Goal: Task Accomplishment & Management: Manage account settings

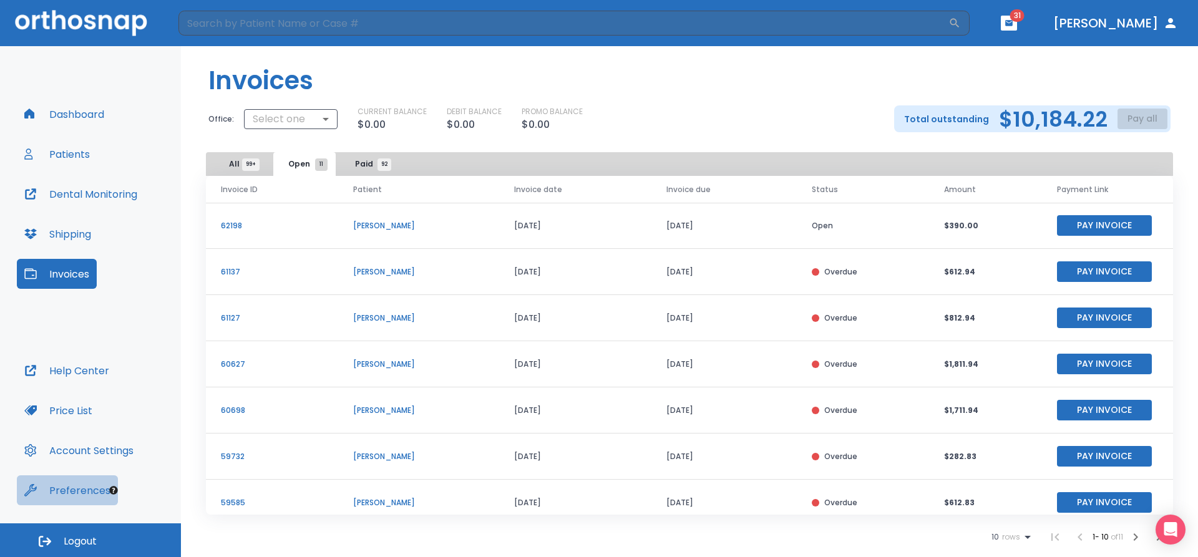
click at [86, 490] on button "Preferences" at bounding box center [67, 491] width 101 height 30
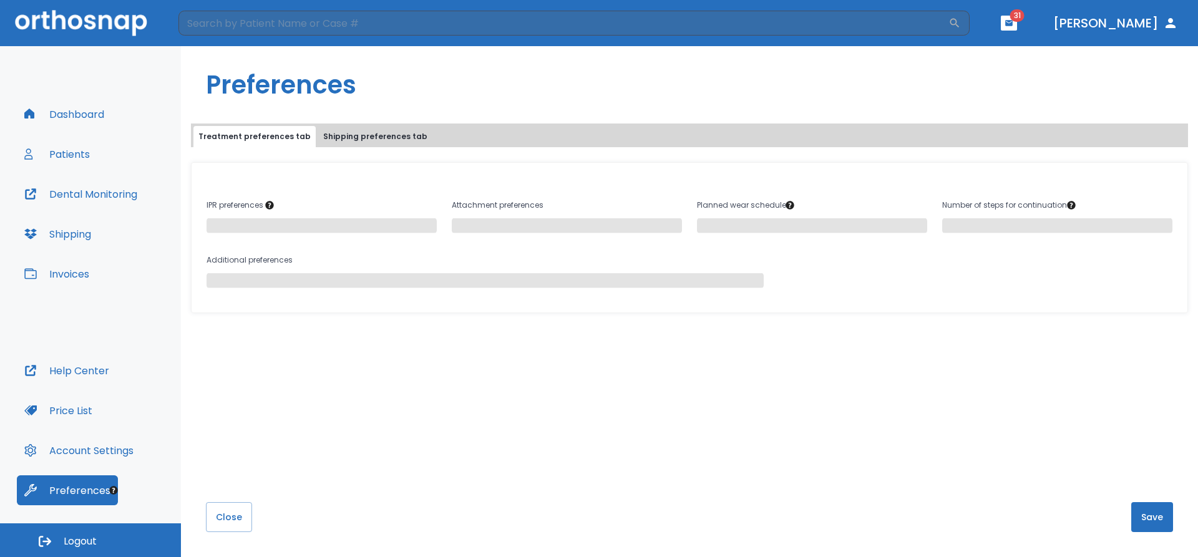
click at [74, 272] on button "Invoices" at bounding box center [57, 274] width 80 height 30
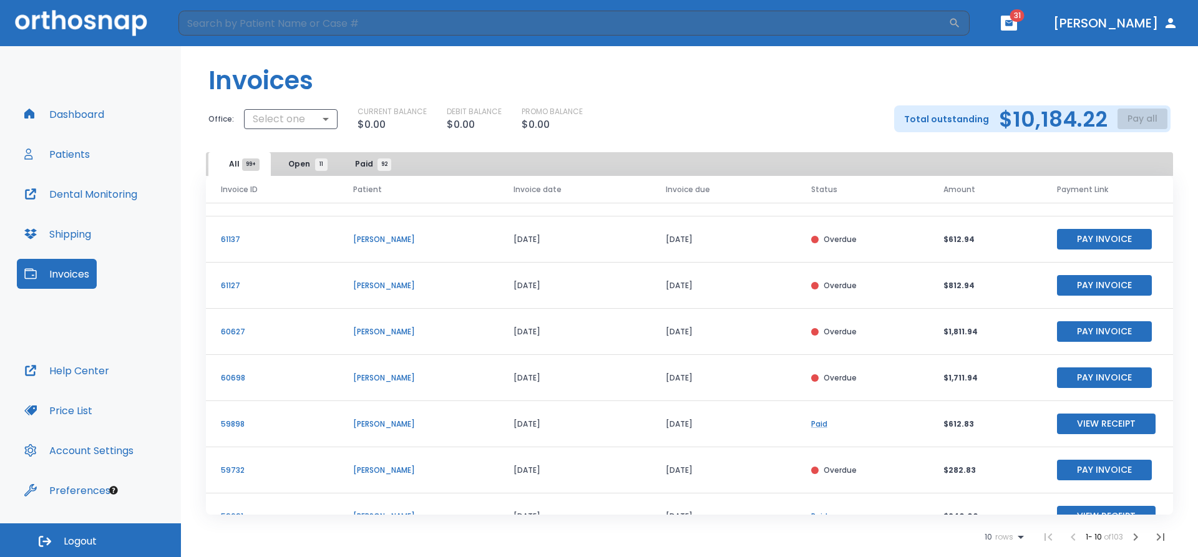
scroll to position [150, 0]
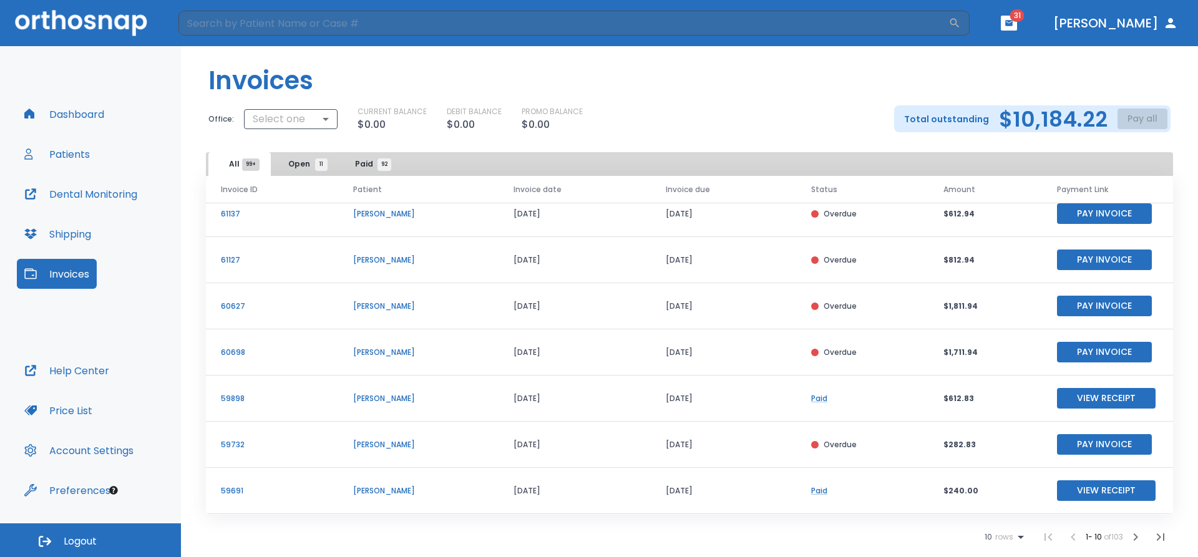
click at [1102, 449] on button "Pay Invoice" at bounding box center [1104, 444] width 95 height 21
click at [308, 113] on body "​ 31 Dr. Burkett Dashboard Patients Dental Monitoring Shipping Invoices Help Ce…" at bounding box center [599, 278] width 1198 height 557
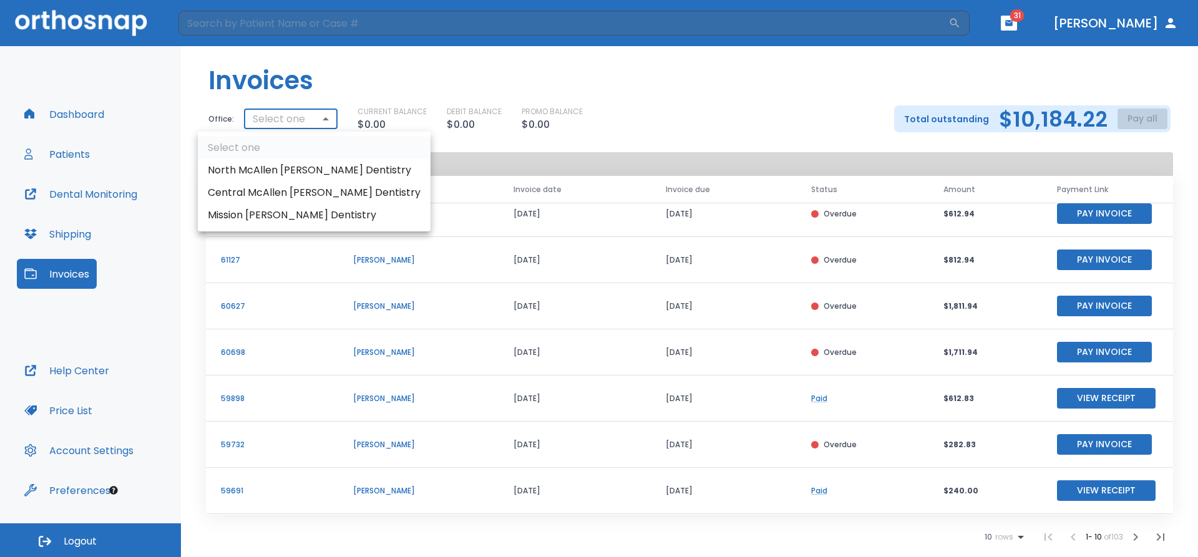
click at [304, 190] on li "Central McAllen [PERSON_NAME] Dentistry" at bounding box center [314, 193] width 233 height 22
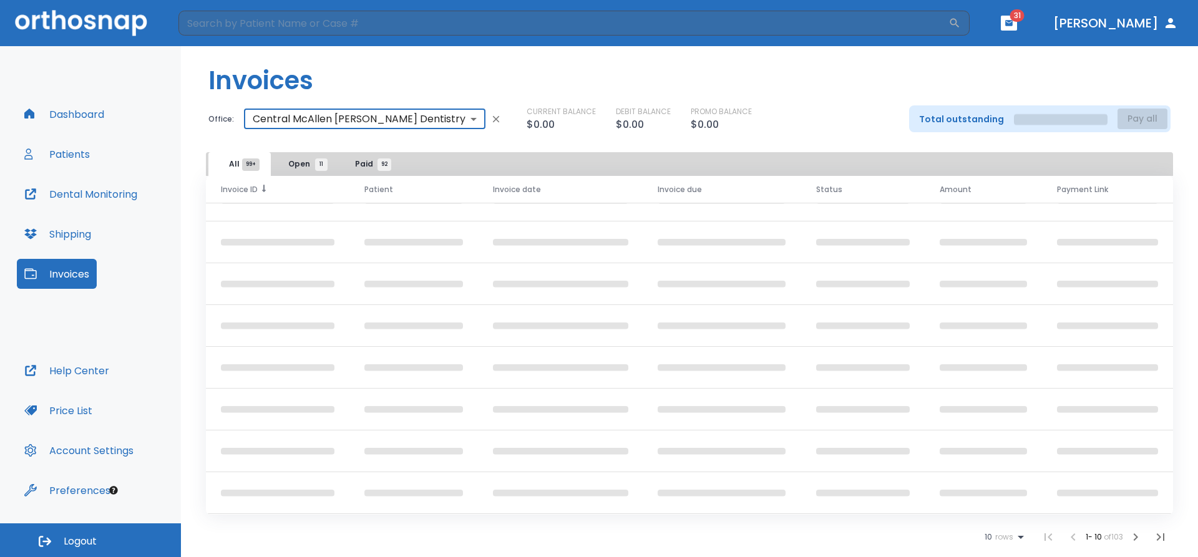
scroll to position [0, 0]
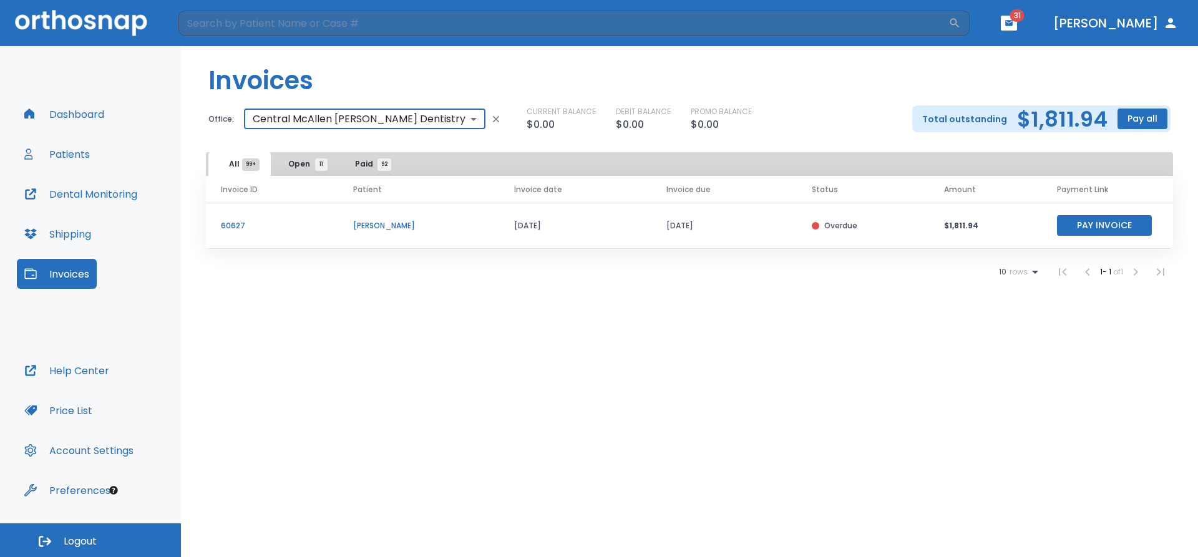
click at [311, 113] on body "​ 31 Dr. Burkett Dashboard Patients Dental Monitoring Shipping Invoices Help Ce…" at bounding box center [599, 278] width 1198 height 557
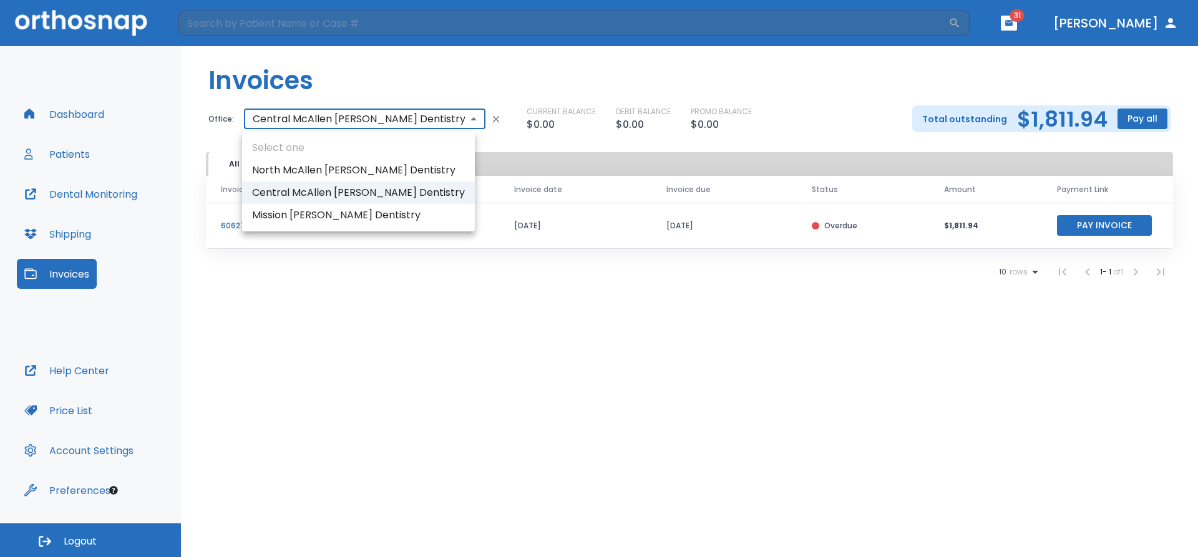
click at [320, 166] on li "North McAllen [PERSON_NAME] Dentistry" at bounding box center [358, 170] width 233 height 22
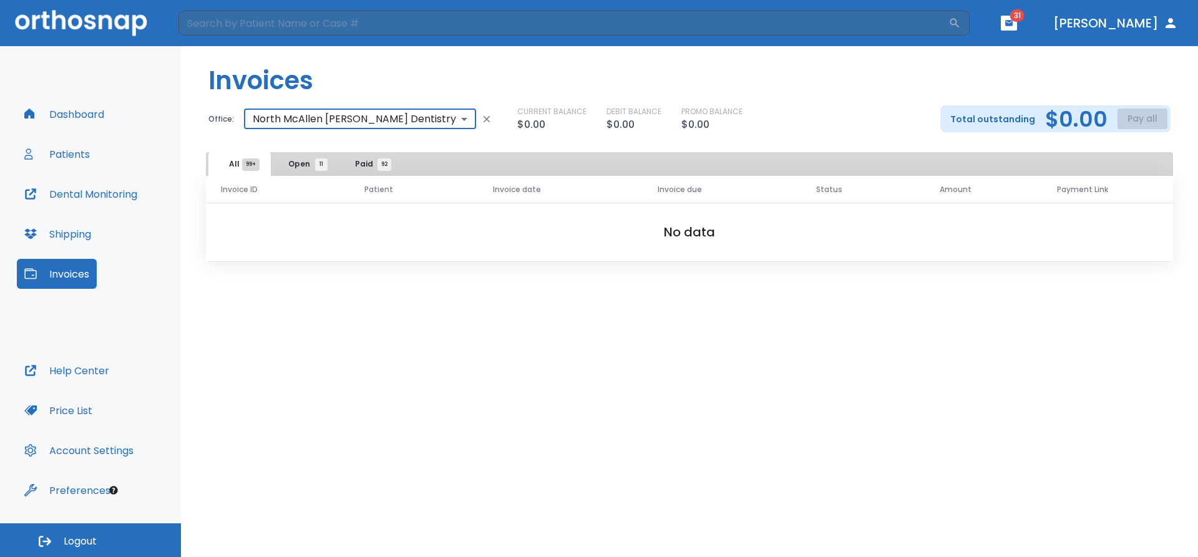
click at [267, 114] on body "​ 31 Dr. Burkett Dashboard Patients Dental Monitoring Shipping Invoices Help Ce…" at bounding box center [599, 278] width 1198 height 557
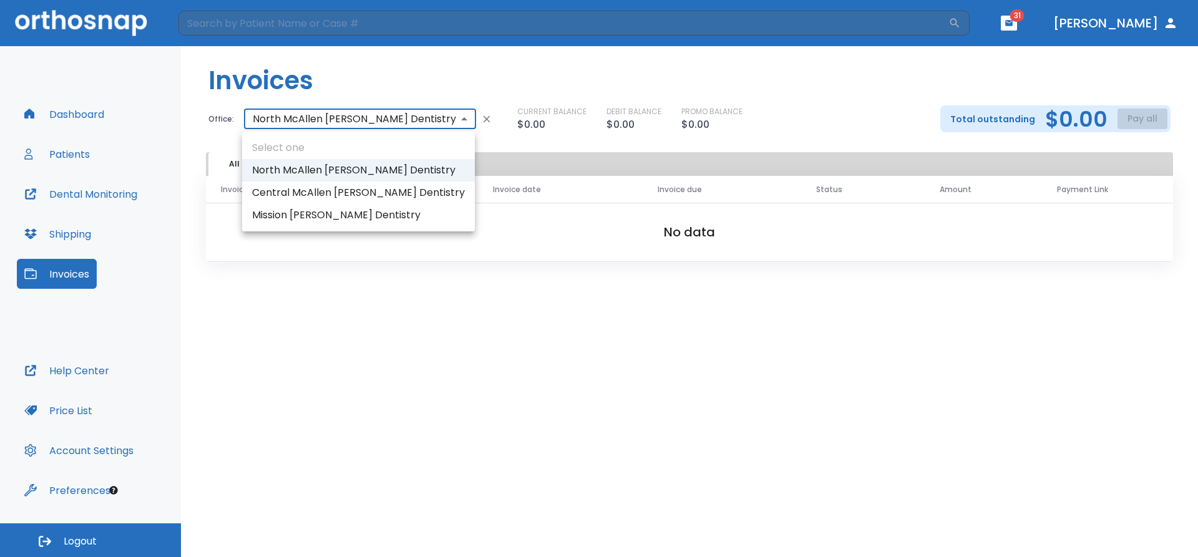
click at [313, 199] on li "Central McAllen [PERSON_NAME] Dentistry" at bounding box center [358, 193] width 233 height 22
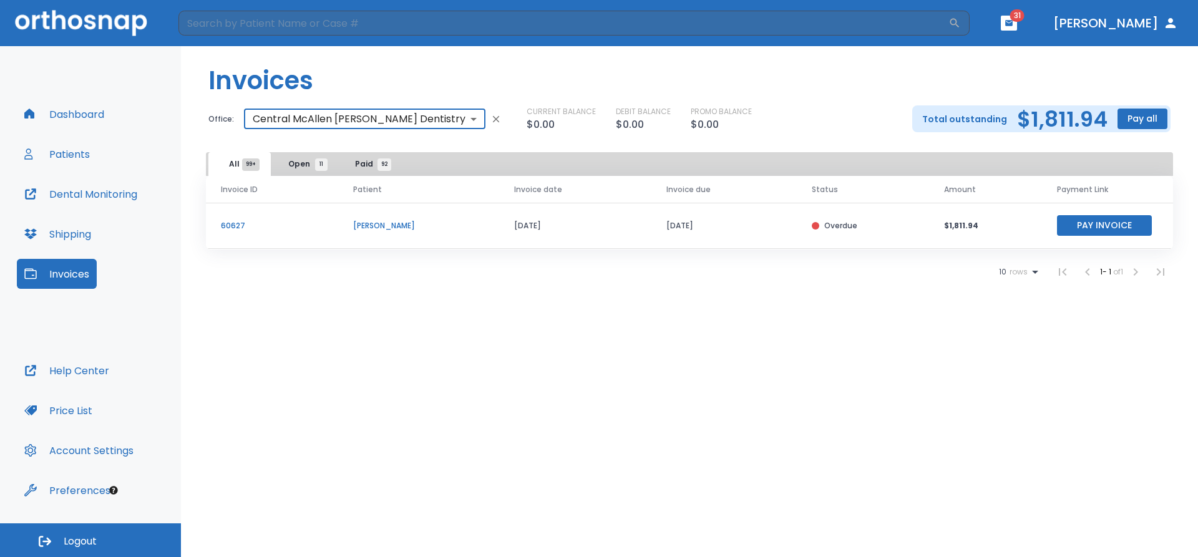
click at [343, 103] on header "Invoices" at bounding box center [689, 75] width 1017 height 59
click at [343, 122] on body "​ 31 Dr. Burkett Dashboard Patients Dental Monitoring Shipping Invoices Help Ce…" at bounding box center [599, 278] width 1198 height 557
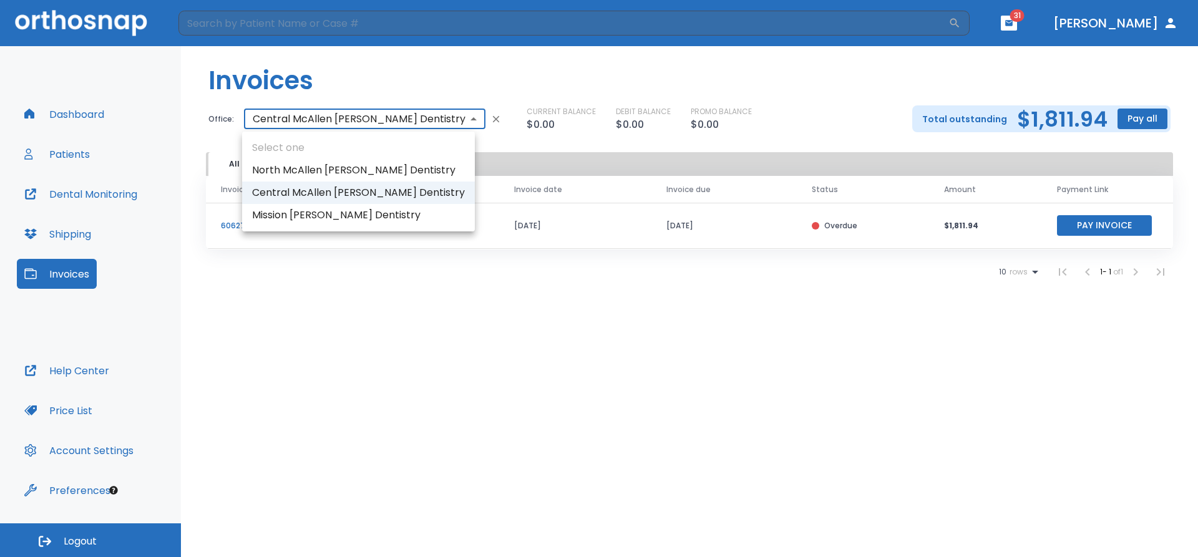
click at [330, 165] on li "North McAllen [PERSON_NAME] Dentistry" at bounding box center [358, 170] width 233 height 22
type input "3136"
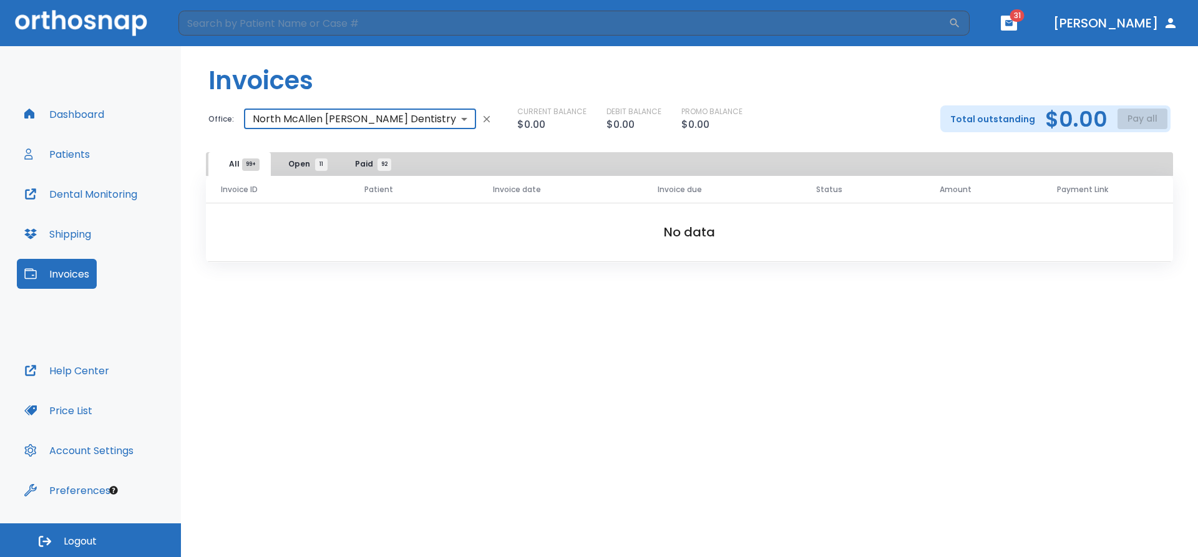
click at [318, 164] on span "11" at bounding box center [321, 165] width 12 height 12
click at [364, 173] on button "Paid 92" at bounding box center [369, 164] width 62 height 24
click at [233, 159] on span "All 99+" at bounding box center [240, 164] width 22 height 11
click at [303, 174] on button "Open 11" at bounding box center [304, 164] width 62 height 24
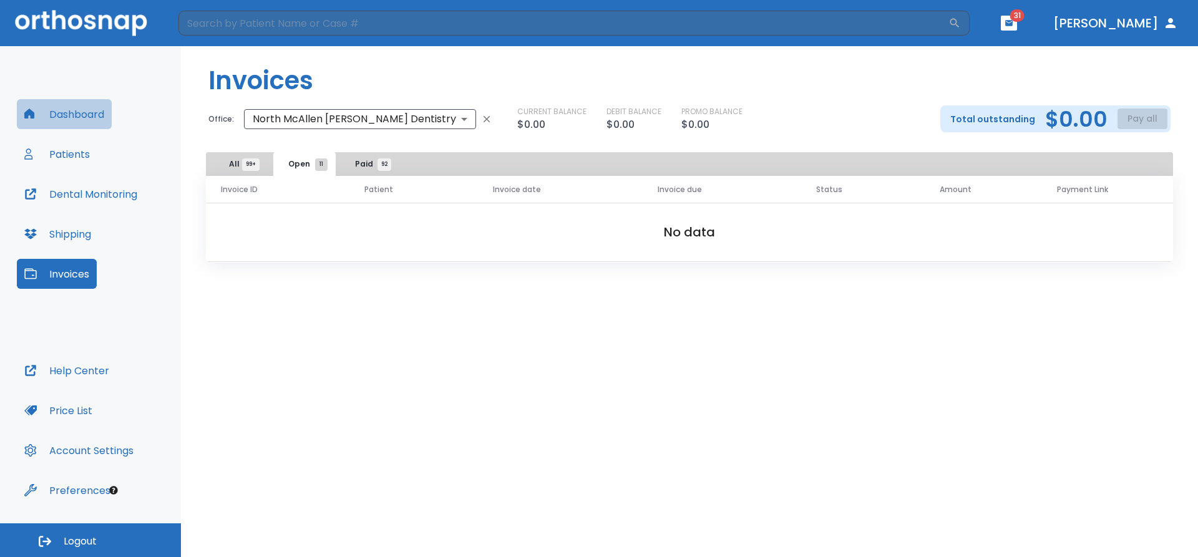
click at [92, 126] on button "Dashboard" at bounding box center [64, 114] width 95 height 30
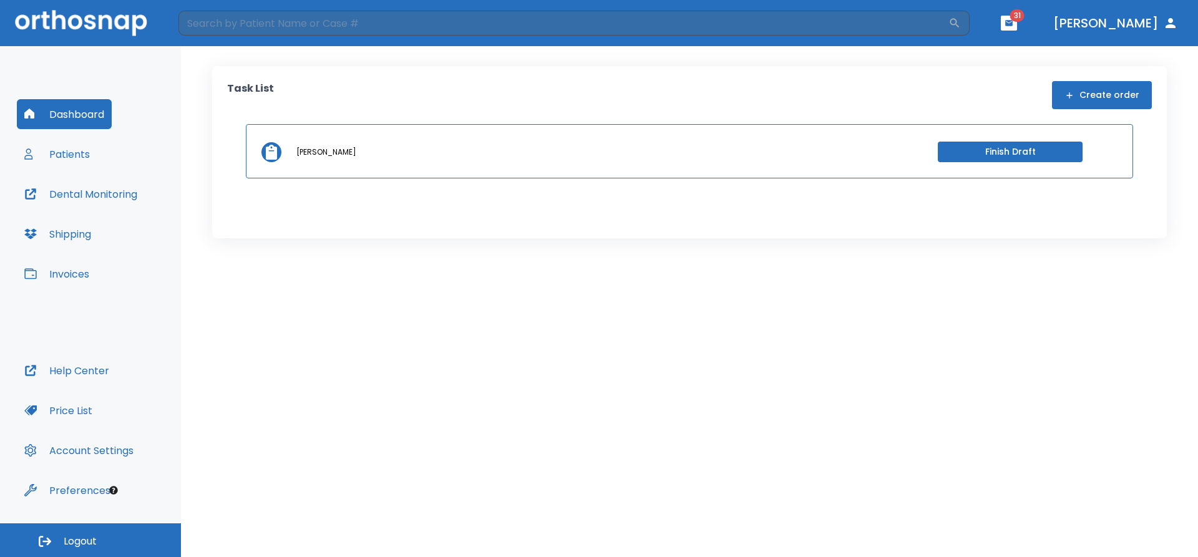
click at [69, 276] on button "Invoices" at bounding box center [57, 274] width 80 height 30
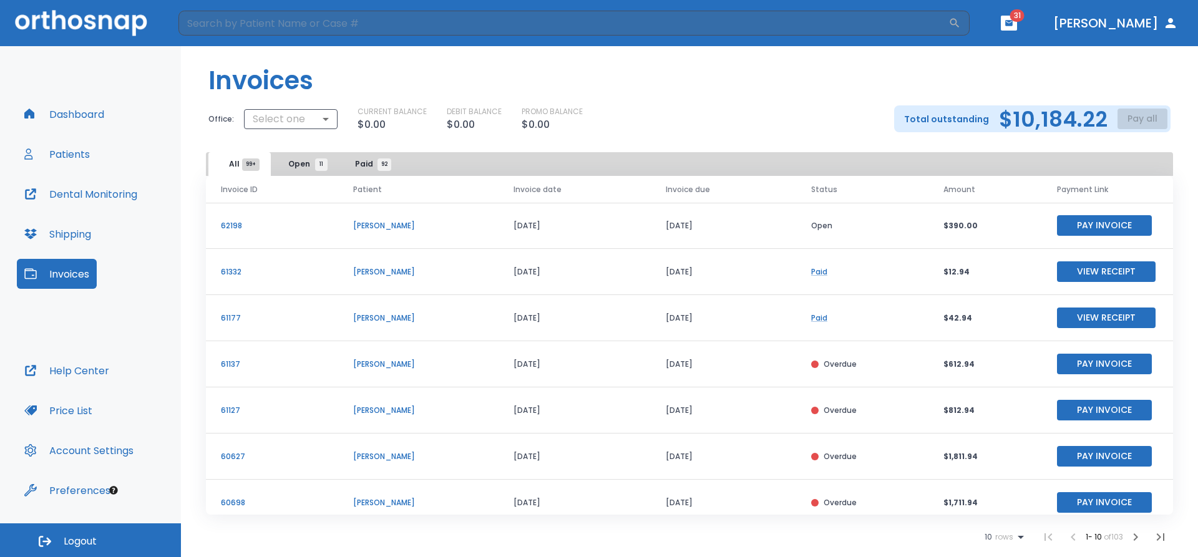
click at [304, 159] on span "Open 11" at bounding box center [304, 164] width 33 height 11
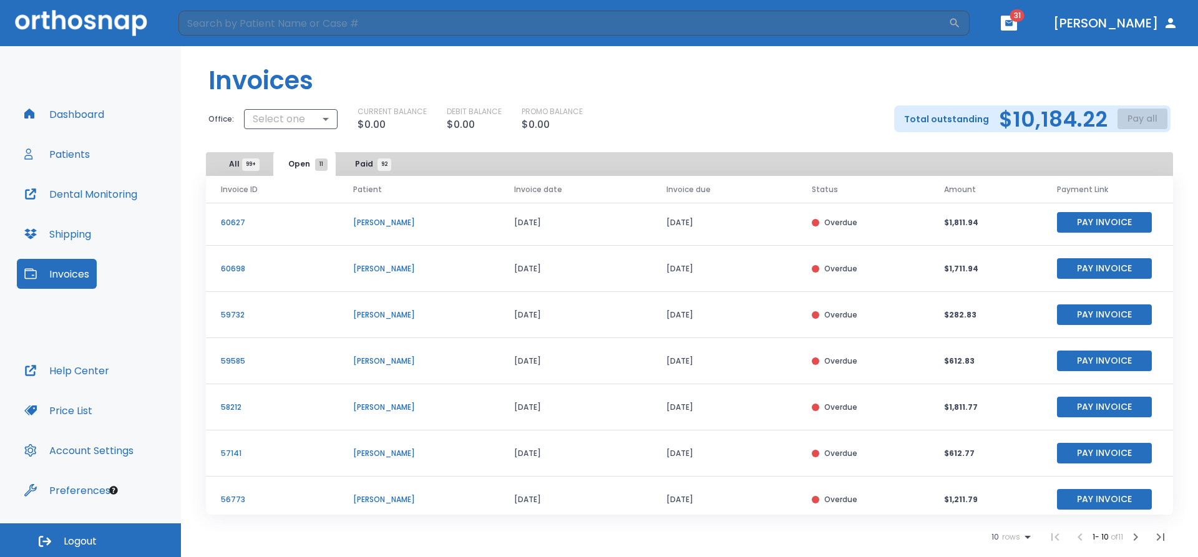
scroll to position [150, 0]
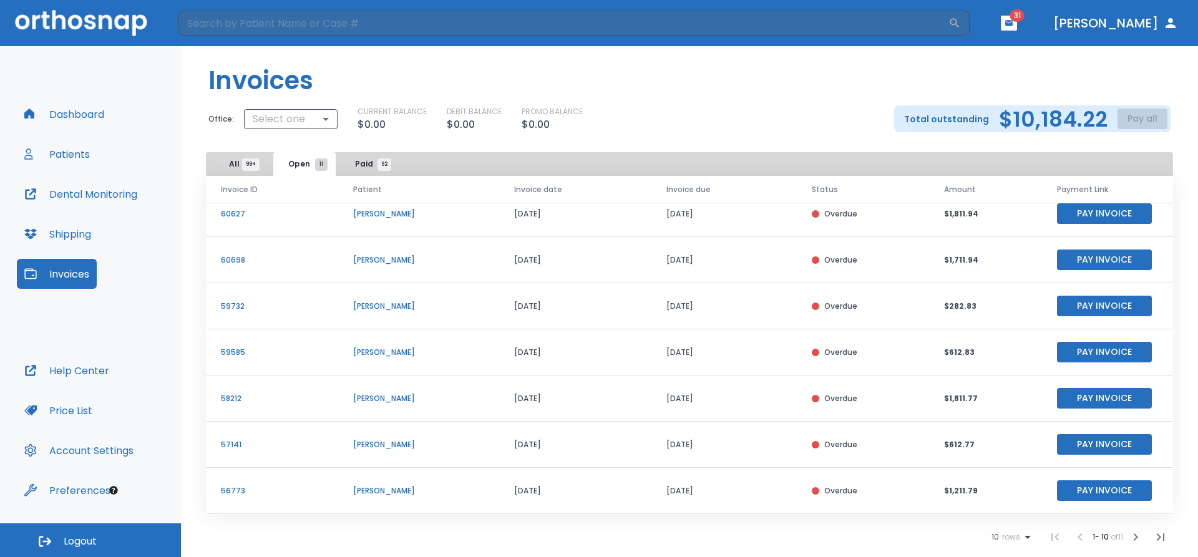
click at [273, 152] on button "Open 11" at bounding box center [304, 164] width 62 height 24
drag, startPoint x: 300, startPoint y: 301, endPoint x: 465, endPoint y: 244, distance: 174.3
click at [465, 244] on tbody "62198 Claudia Pina 09/05/25 09/13/25 Open $390.00 Pay Invoice 61137 Jacob Monte…" at bounding box center [689, 283] width 967 height 462
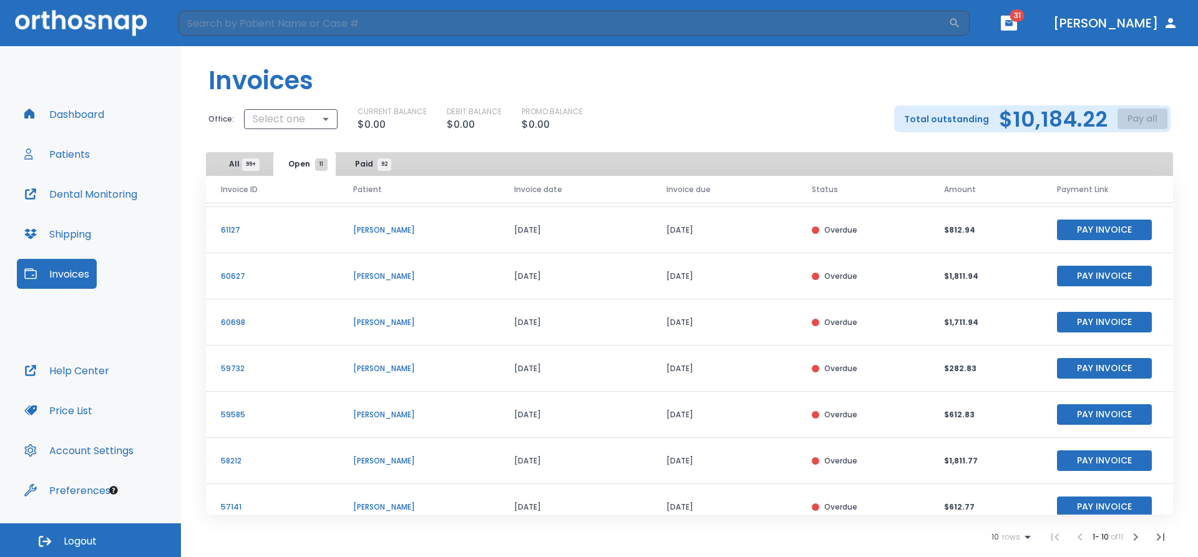
click at [230, 169] on span "All 99+" at bounding box center [240, 164] width 22 height 11
click at [308, 123] on body "​ 31 Dr. Burkett Dashboard Patients Dental Monitoring Shipping Invoices Help Ce…" at bounding box center [599, 278] width 1198 height 557
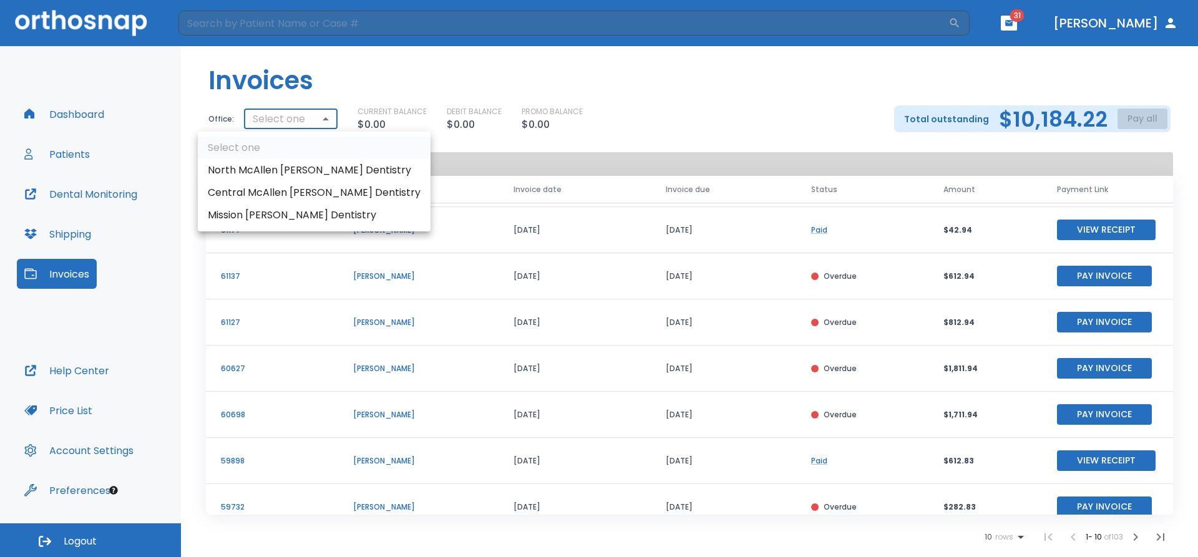
click at [302, 190] on li "Central McAllen [PERSON_NAME] Dentistry" at bounding box center [314, 193] width 233 height 22
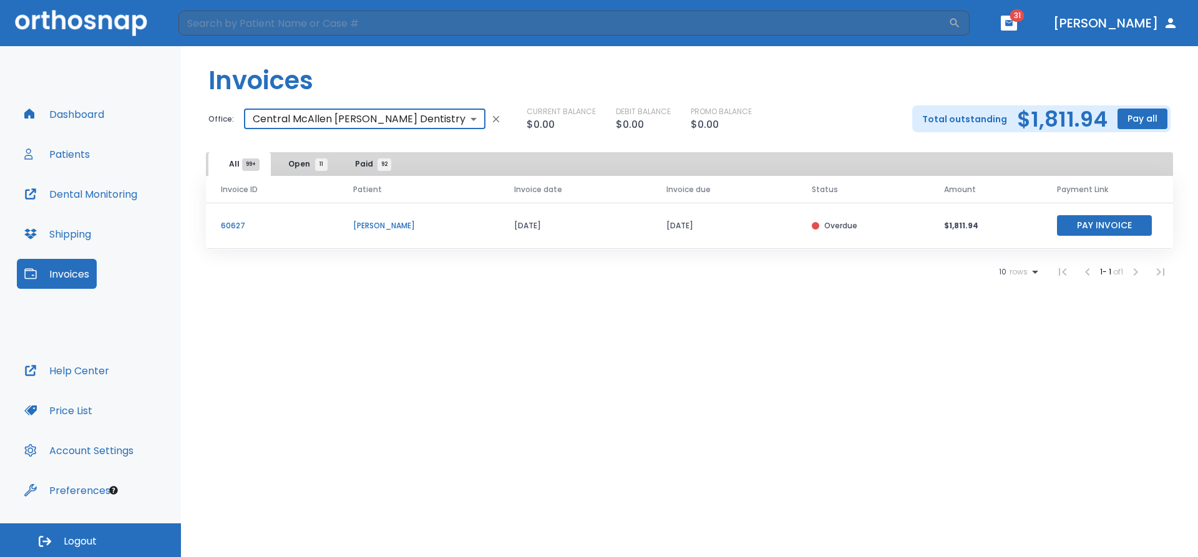
click at [318, 171] on button "Open 11" at bounding box center [304, 164] width 62 height 24
click at [363, 169] on span "Paid 92" at bounding box center [369, 164] width 29 height 11
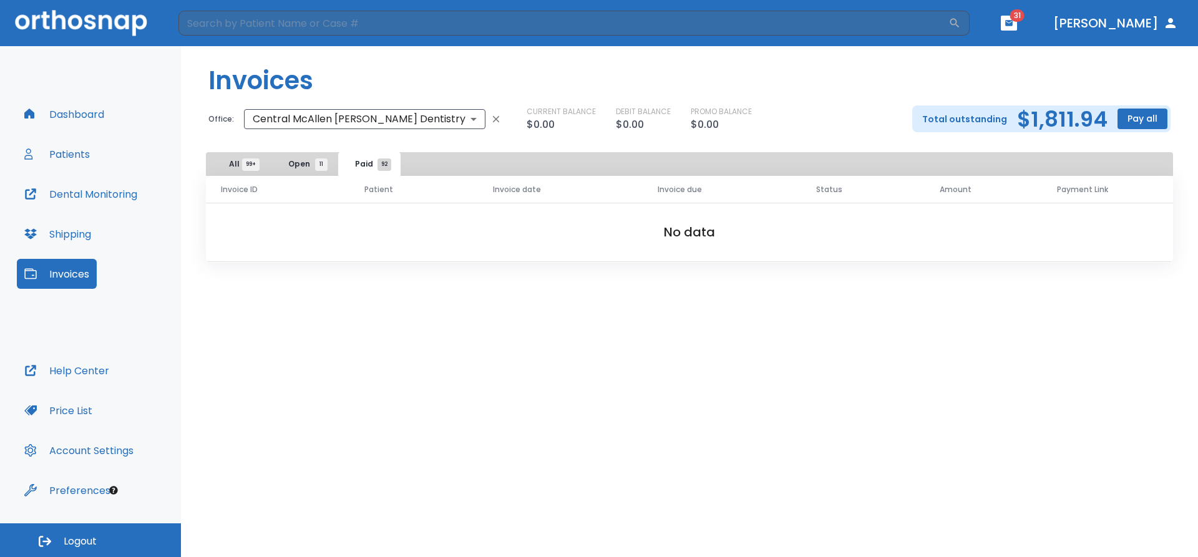
click at [226, 153] on button "All 99+" at bounding box center [239, 164] width 62 height 24
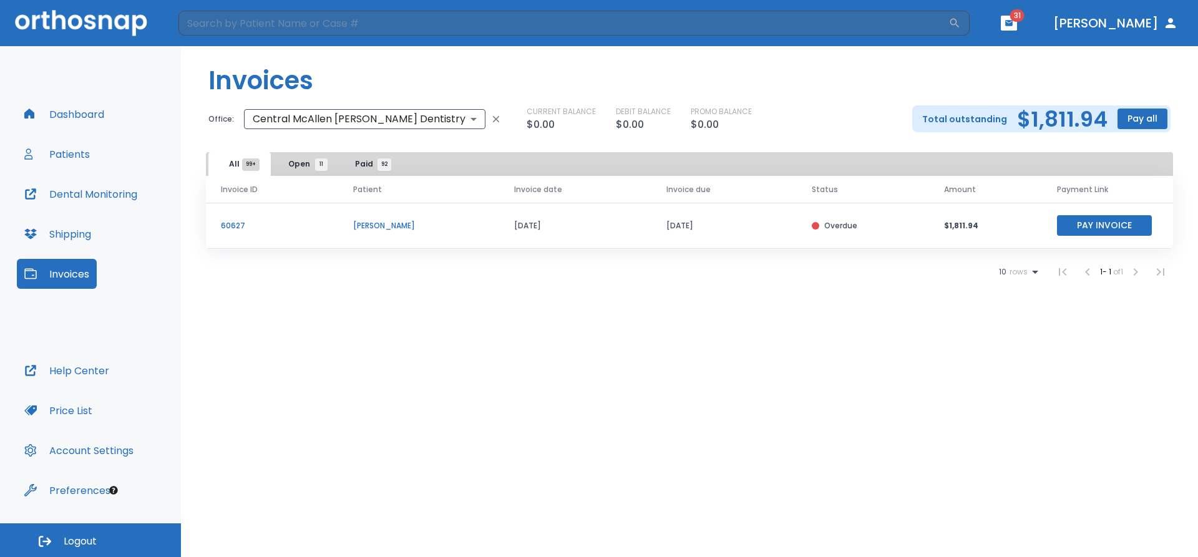
click at [288, 165] on span "Open 11" at bounding box center [304, 164] width 33 height 11
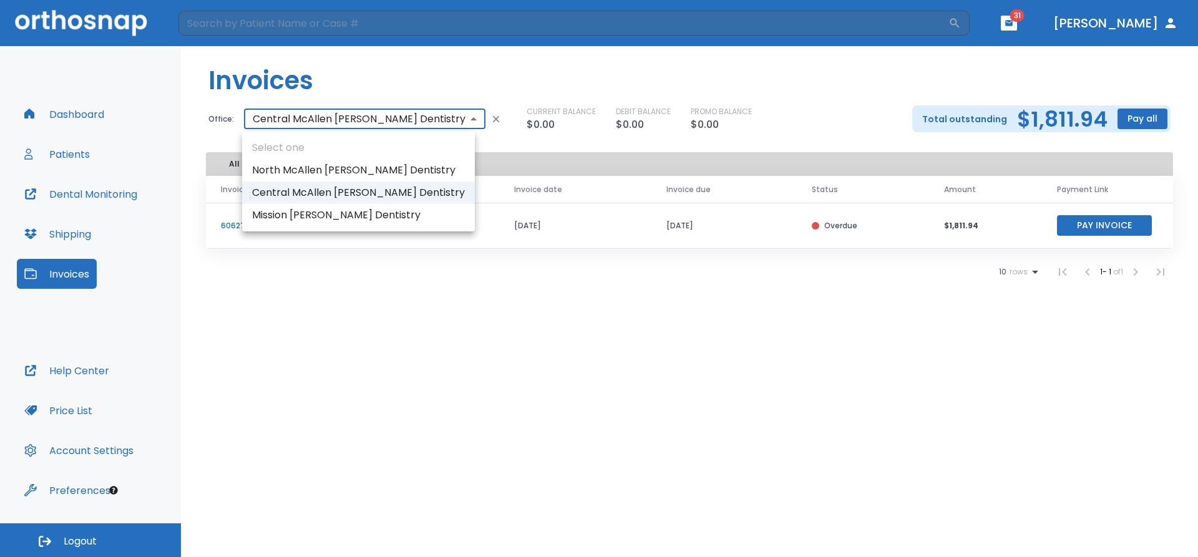
click at [362, 115] on body "​ 31 Dr. Burkett Dashboard Patients Dental Monitoring Shipping Invoices Help Ce…" at bounding box center [599, 278] width 1198 height 557
click at [348, 169] on li "North McAllen [PERSON_NAME] Dentistry" at bounding box center [358, 170] width 233 height 22
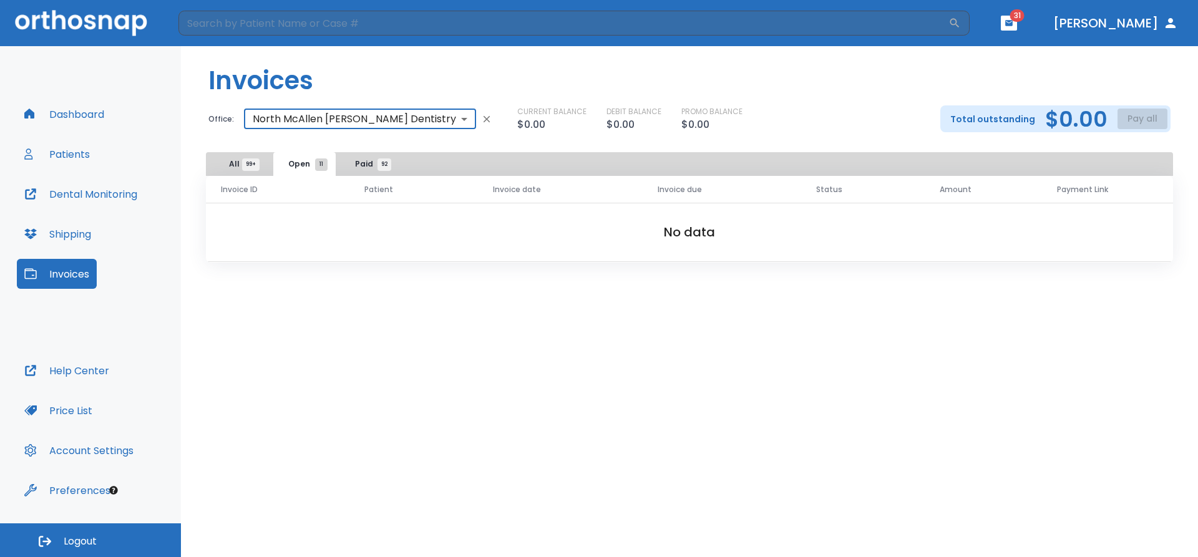
click at [369, 111] on body "​ 31 Dr. Burkett Dashboard Patients Dental Monitoring Shipping Invoices Help Ce…" at bounding box center [599, 278] width 1198 height 557
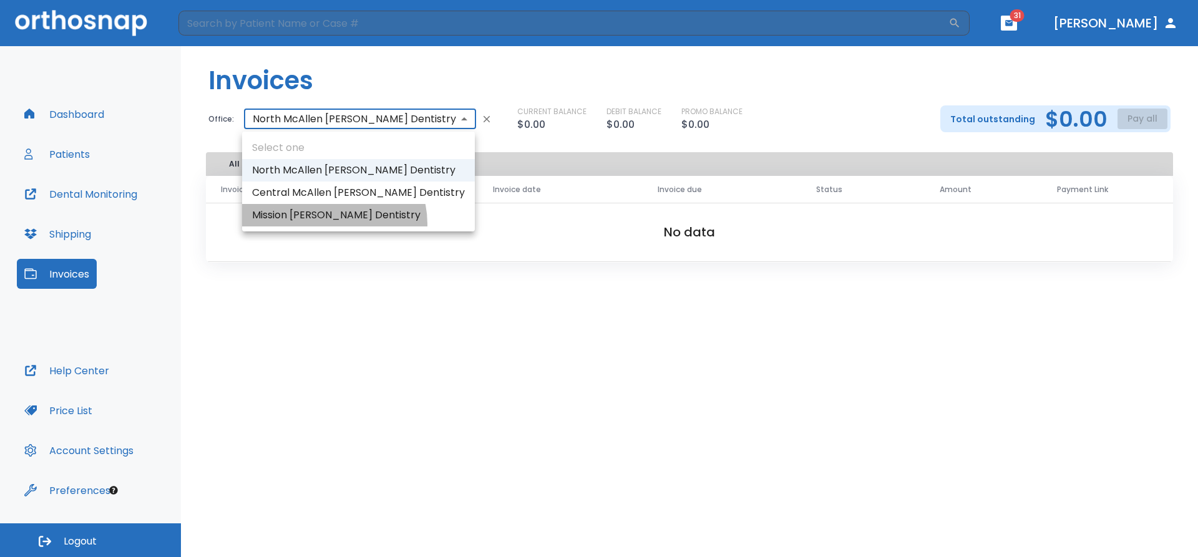
click at [331, 224] on li "Mission [PERSON_NAME] Dentistry" at bounding box center [358, 215] width 233 height 22
type input "2023"
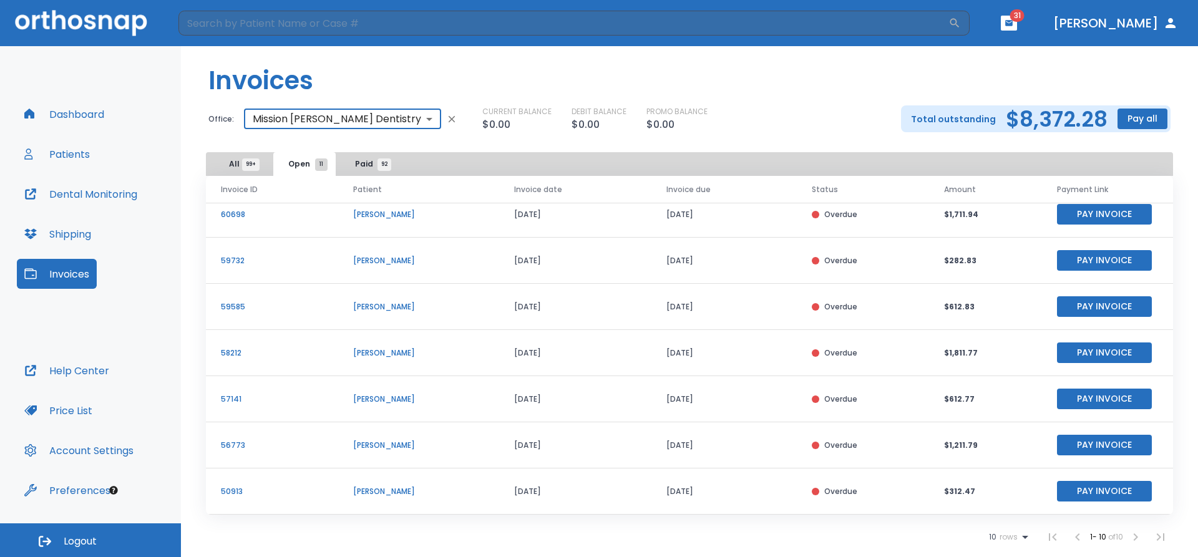
scroll to position [150, 0]
click at [353, 348] on p "[PERSON_NAME]" at bounding box center [418, 352] width 131 height 11
click at [368, 351] on p "[PERSON_NAME]" at bounding box center [418, 352] width 131 height 11
click at [204, 357] on div "Invoice ID Patient Invoice date Invoice due Status Amount Payment Link 62198 Cl…" at bounding box center [689, 363] width 1017 height 374
click at [230, 355] on p "58212" at bounding box center [272, 352] width 102 height 11
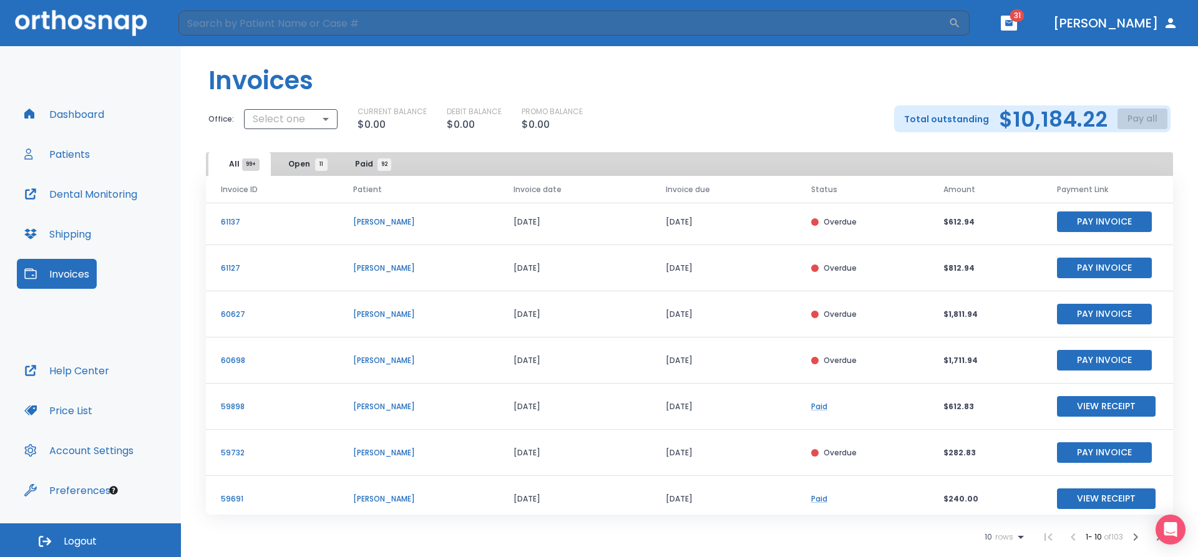
scroll to position [150, 0]
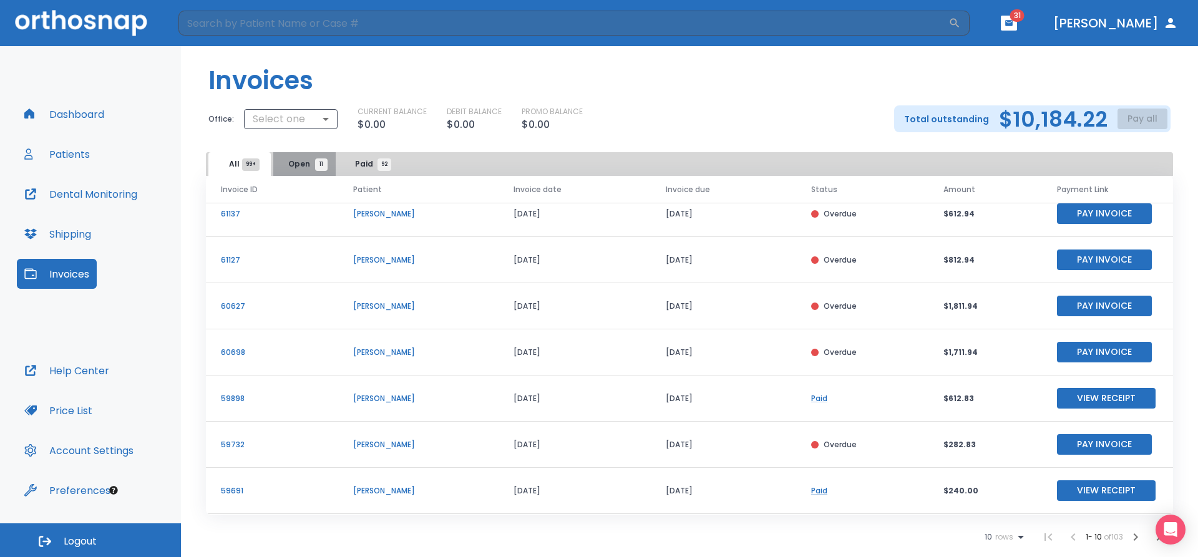
click at [289, 172] on button "Open 11" at bounding box center [304, 164] width 62 height 24
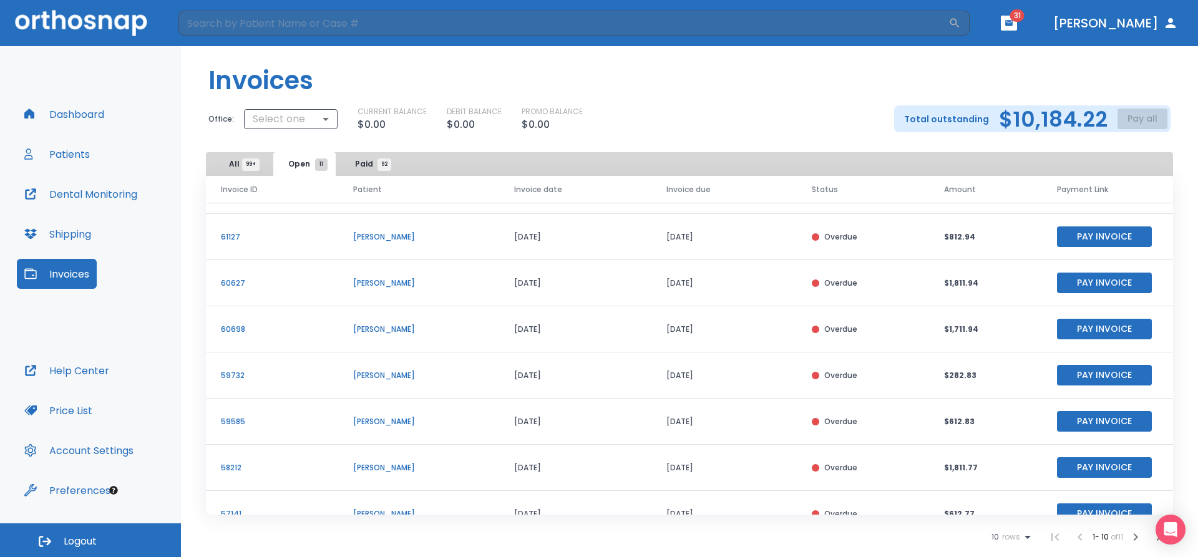
scroll to position [150, 0]
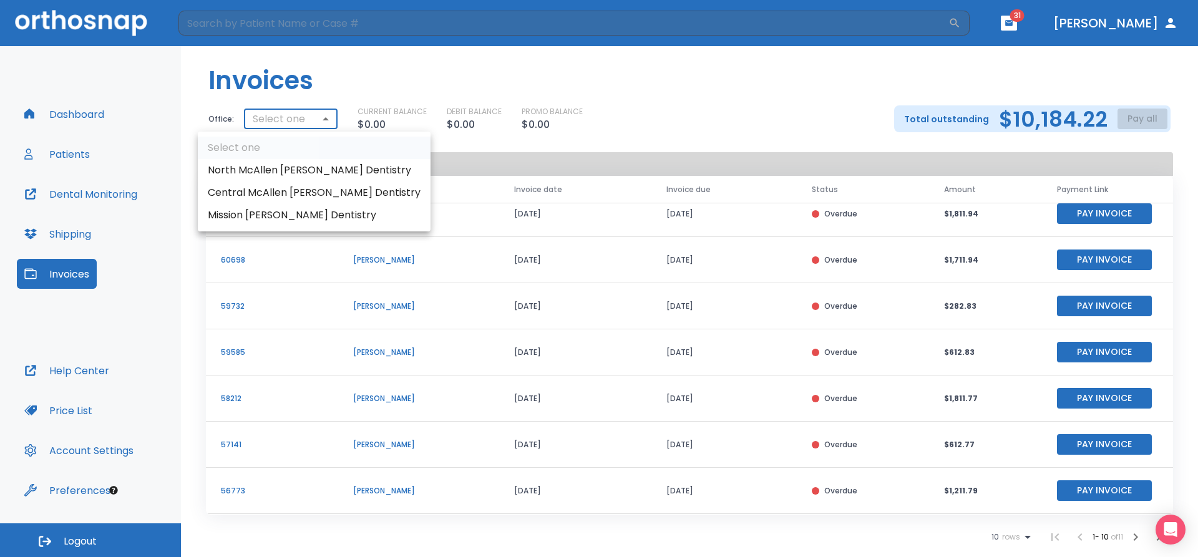
click at [296, 127] on body "​ 31 [PERSON_NAME] Dashboard Patients Dental Monitoring Shipping Invoices Help …" at bounding box center [599, 278] width 1198 height 557
click at [298, 188] on li "Central McAllen [PERSON_NAME] Dentistry" at bounding box center [314, 193] width 233 height 22
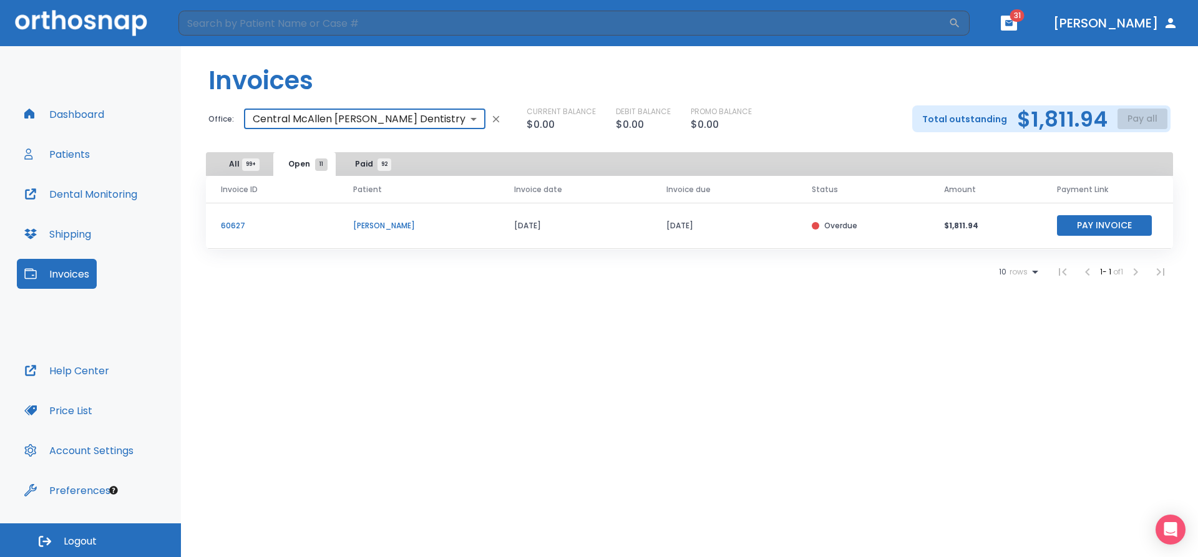
scroll to position [0, 0]
click at [369, 167] on span "Paid 92" at bounding box center [369, 164] width 29 height 11
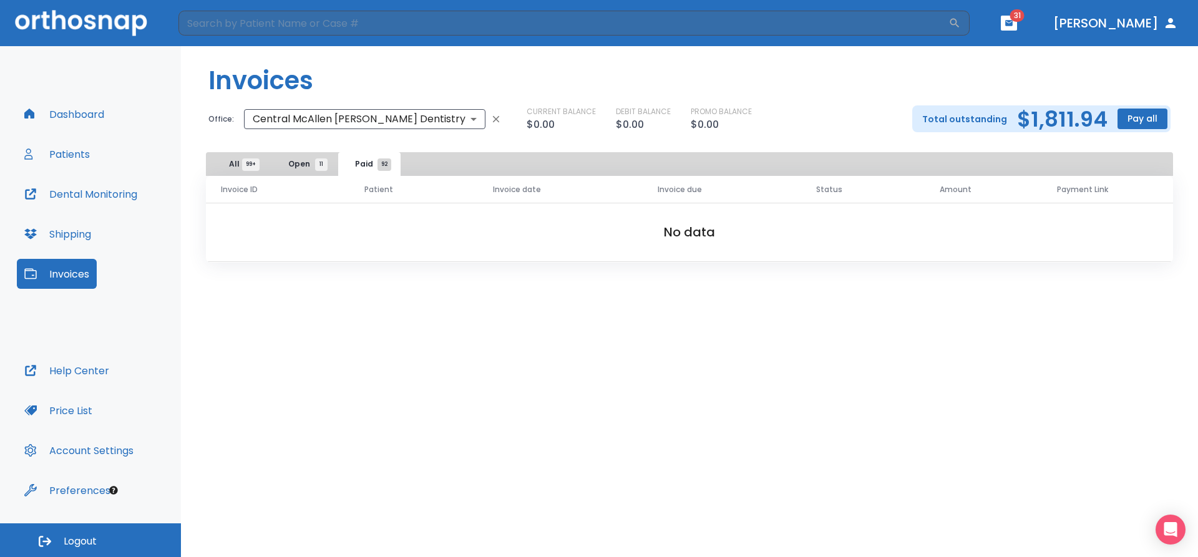
click at [296, 160] on span "Open 11" at bounding box center [304, 164] width 33 height 11
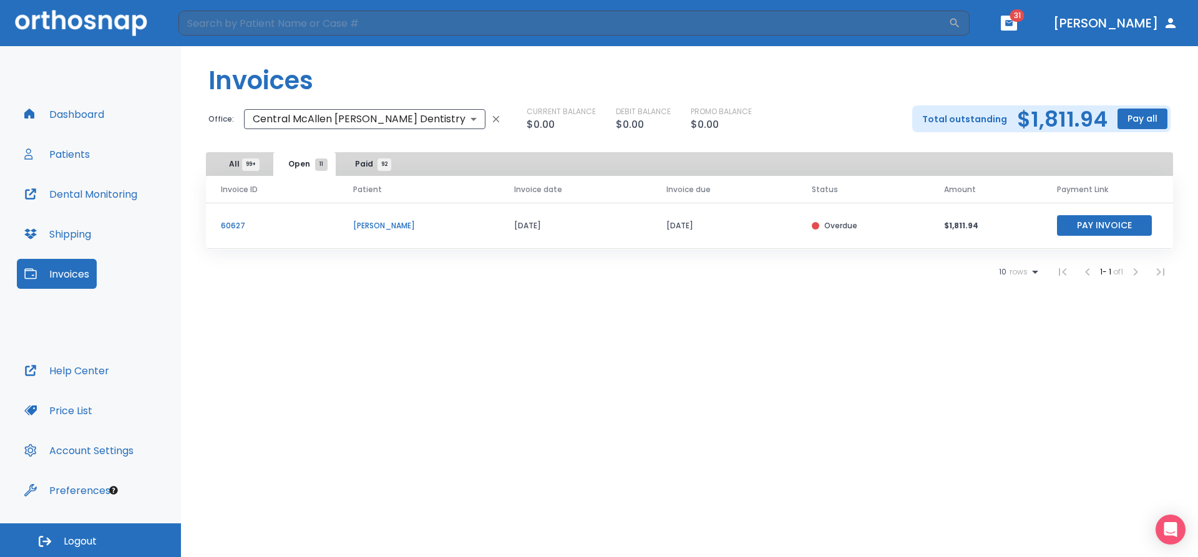
click at [312, 100] on header "Invoices" at bounding box center [689, 75] width 1017 height 59
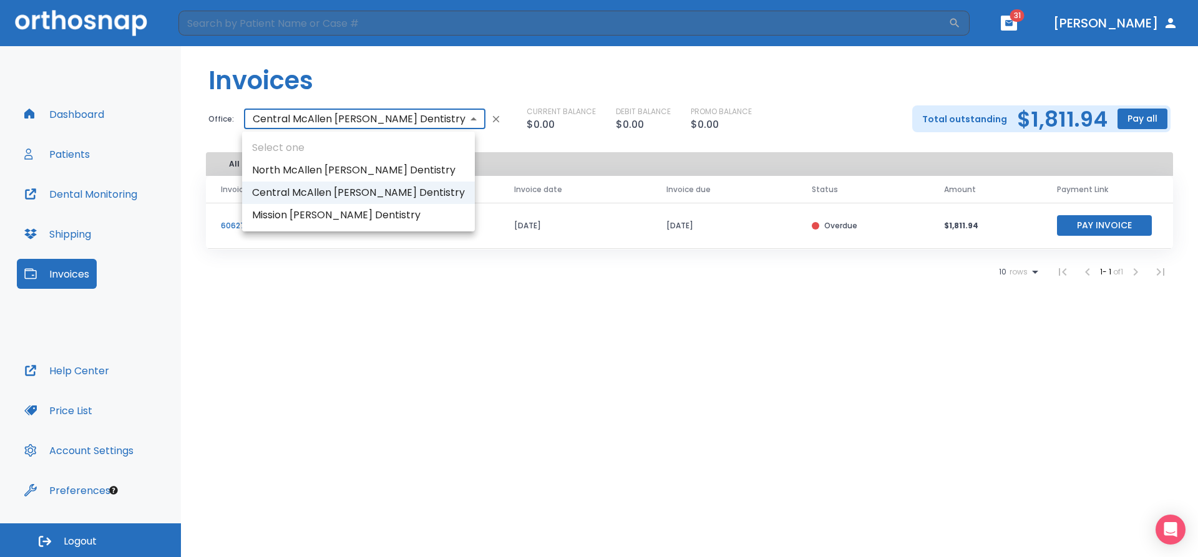
click at [311, 127] on body "​ 31 [PERSON_NAME] Dashboard Patients Dental Monitoring Shipping Invoices Help …" at bounding box center [599, 278] width 1198 height 557
click at [289, 219] on li "Mission [PERSON_NAME] Dentistry" at bounding box center [358, 215] width 233 height 22
type input "2023"
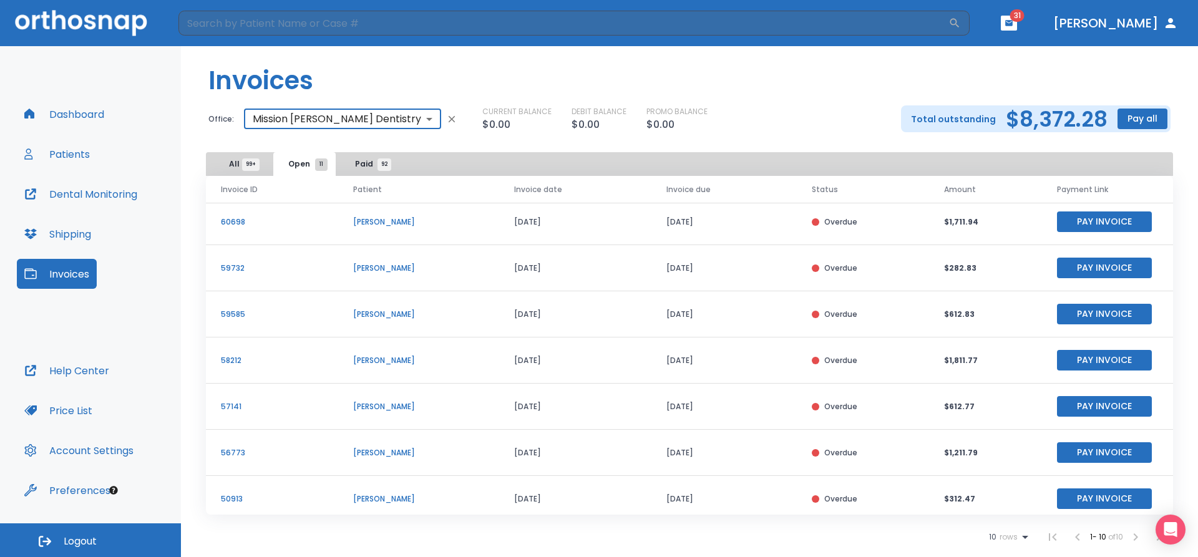
scroll to position [150, 0]
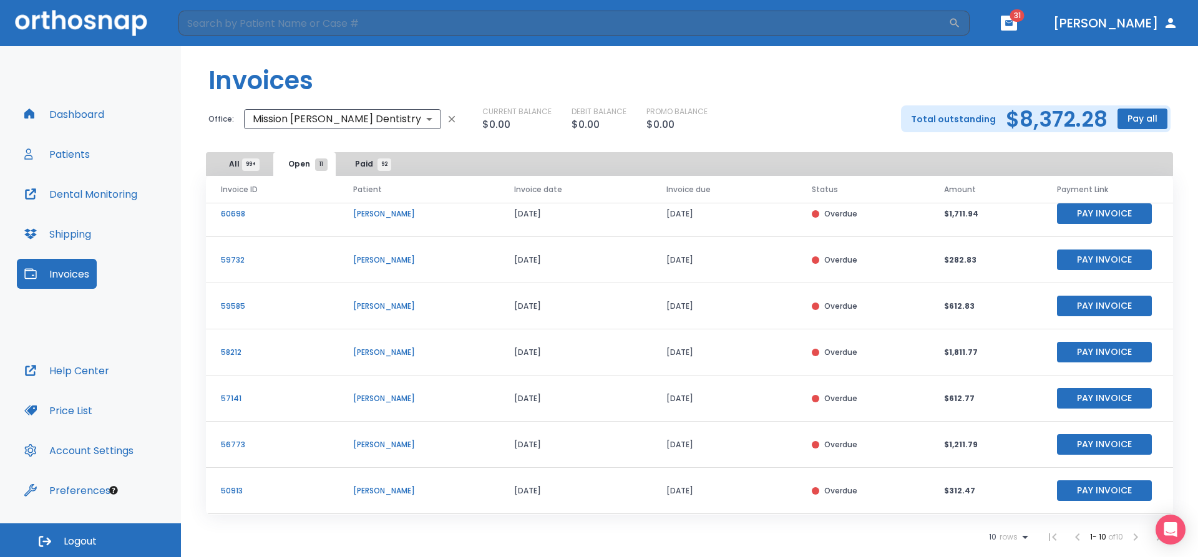
click at [797, 442] on td "[DATE]" at bounding box center [724, 445] width 145 height 46
